Goal: Find contact information: Find contact information

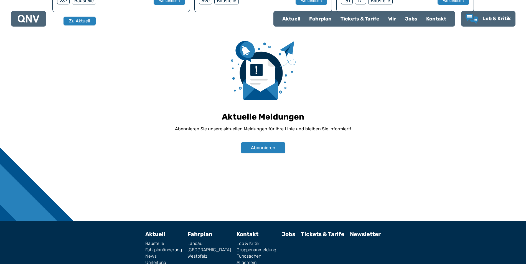
scroll to position [386, 0]
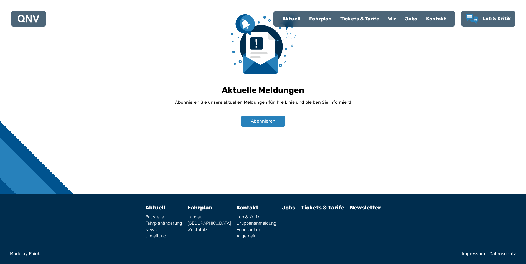
click at [236, 208] on link "Kontakt" at bounding box center [247, 207] width 22 height 7
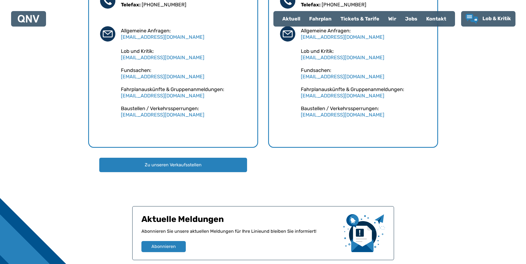
scroll to position [301, 0]
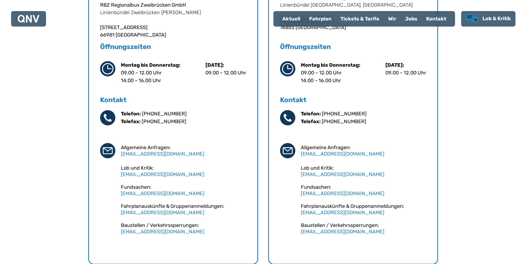
click at [468, 16] on use "Lob & Kritik" at bounding box center [471, 19] width 12 height 10
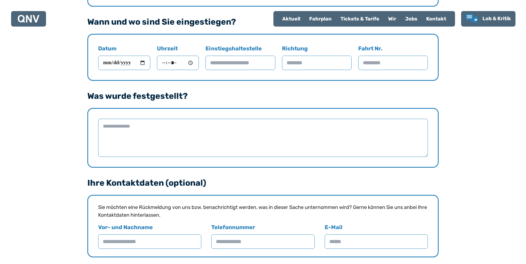
scroll to position [443, 0]
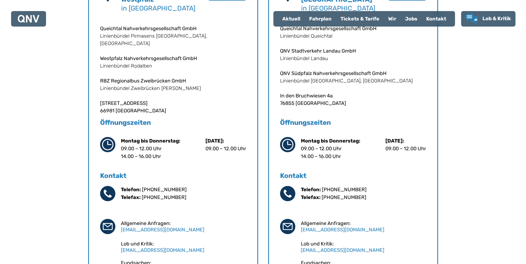
scroll to position [218, 0]
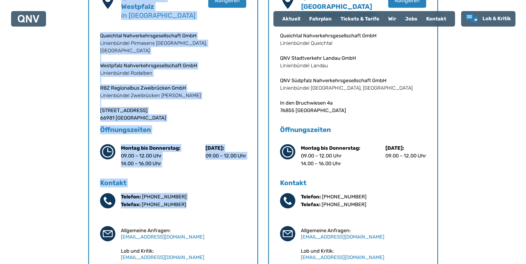
drag, startPoint x: 184, startPoint y: 204, endPoint x: 91, endPoint y: 18, distance: 207.8
click at [91, 18] on div "QNV Standort [GEOGRAPHIC_DATA] in [GEOGRAPHIC_DATA] Navigieren Queichtal Nahver…" at bounding box center [173, 165] width 170 height 365
drag, startPoint x: 242, startPoint y: 65, endPoint x: 225, endPoint y: 69, distance: 17.4
click at [225, 70] on p "Linienbündel Rodalben" at bounding box center [173, 73] width 146 height 7
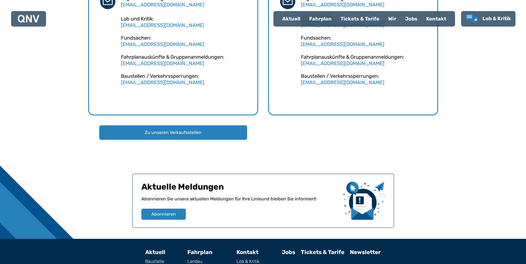
scroll to position [495, 0]
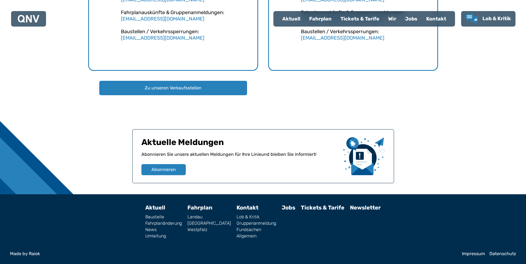
click at [475, 254] on link "Impressum" at bounding box center [473, 254] width 23 height 4
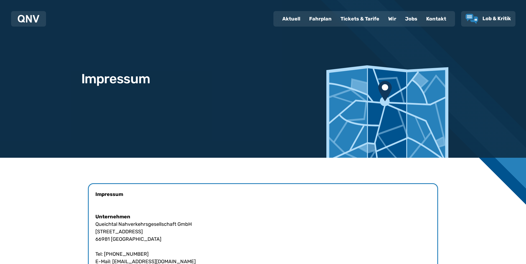
click at [392, 19] on div "Wir" at bounding box center [391, 19] width 17 height 14
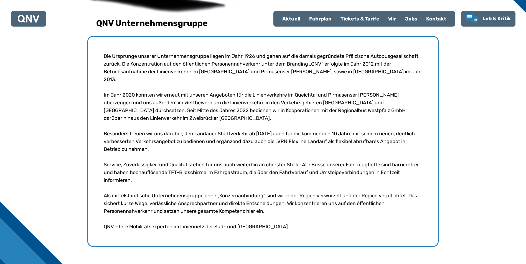
scroll to position [209, 0]
